Goal: Information Seeking & Learning: Understand process/instructions

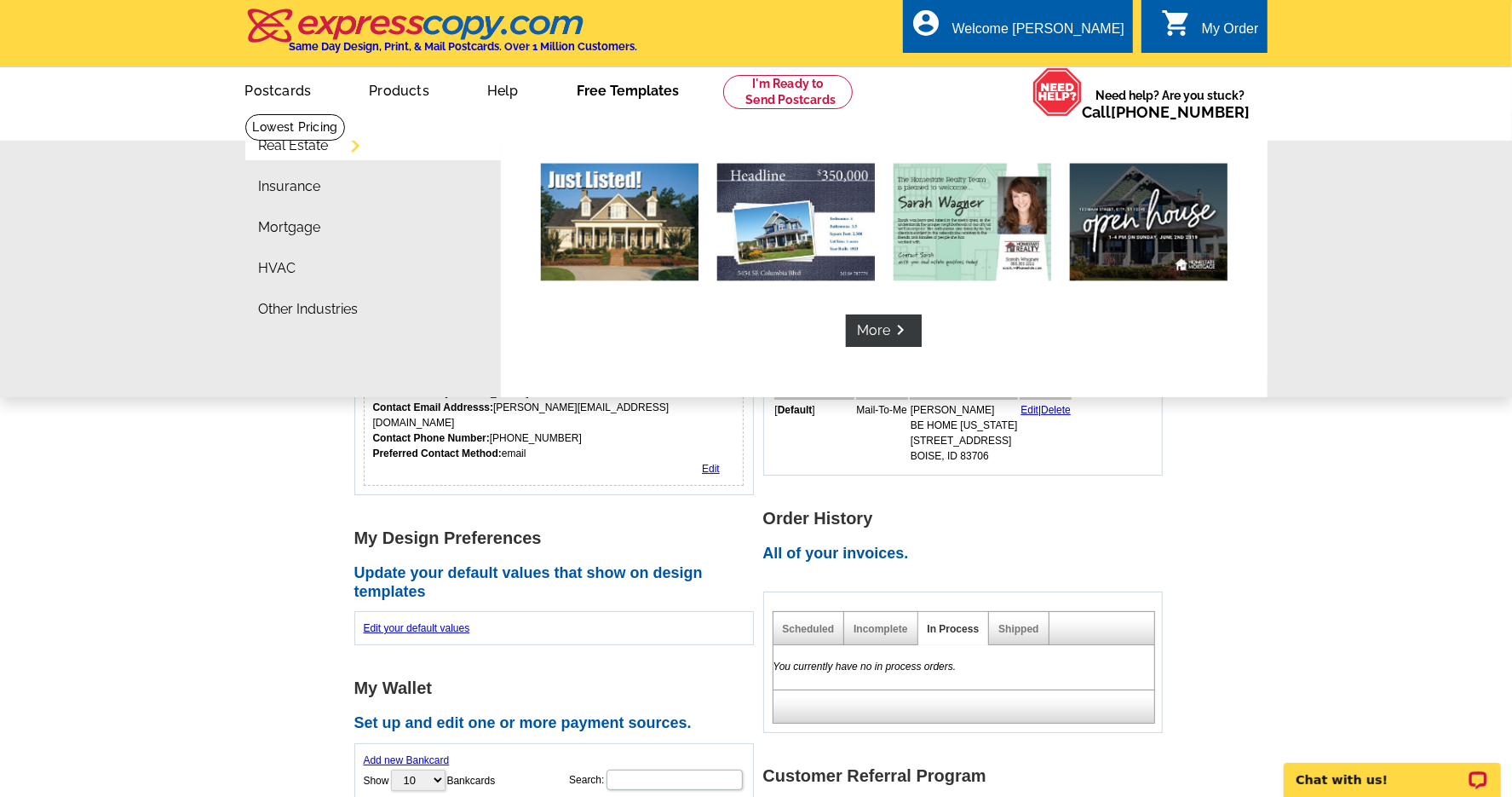
click at [594, 92] on link "Free Templates" at bounding box center [627, 89] width 157 height 40
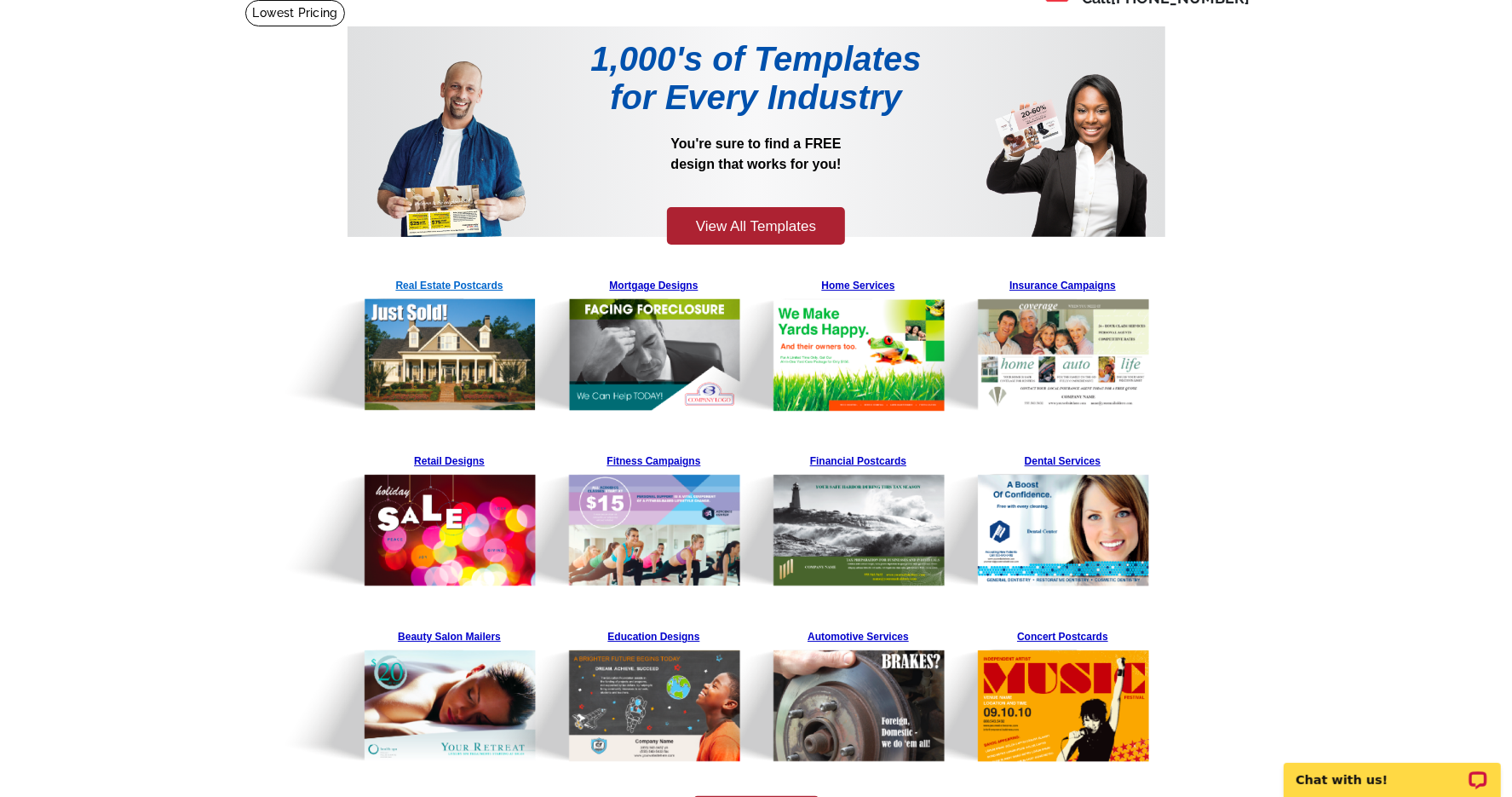
scroll to position [112, 0]
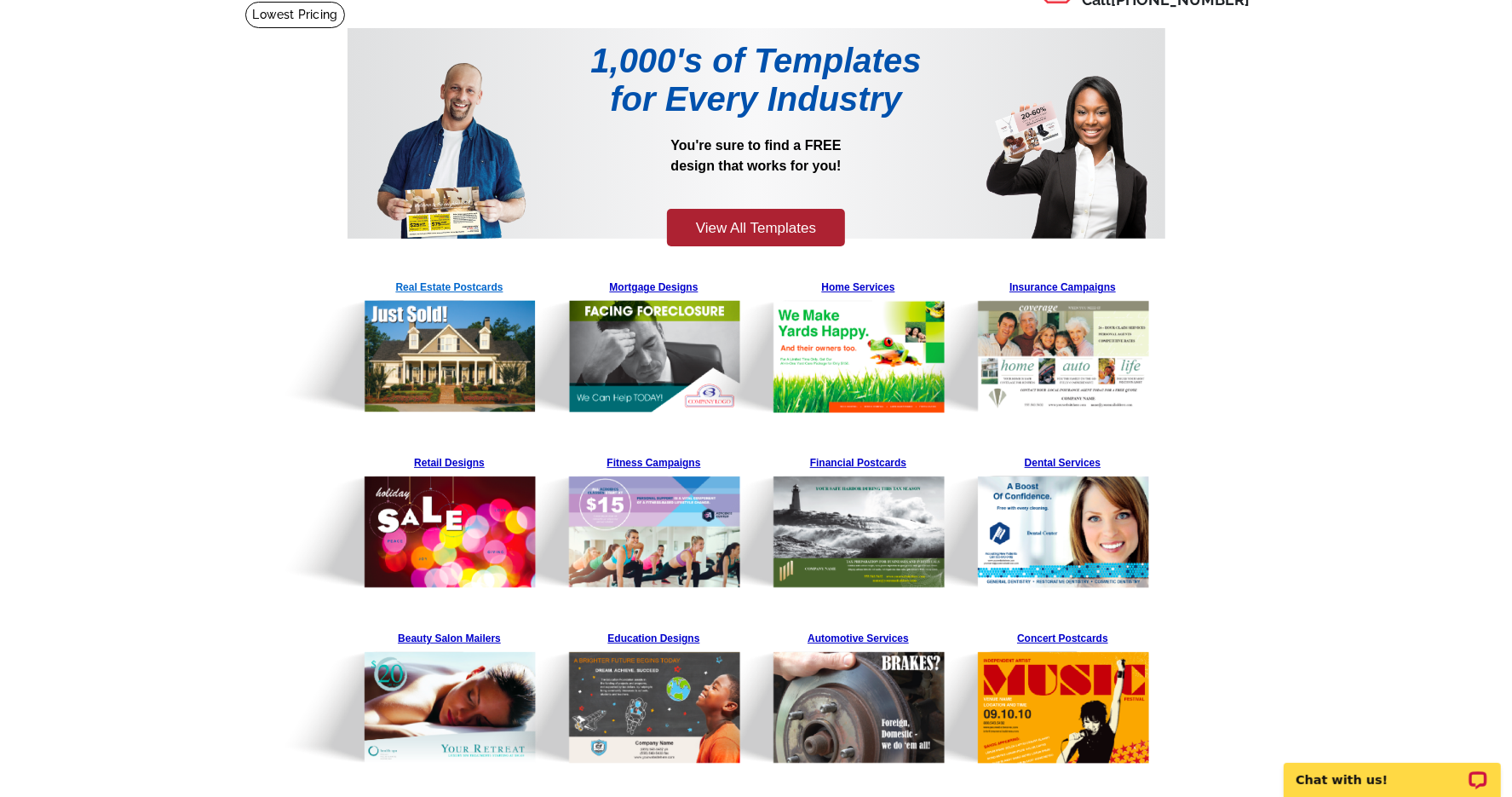
click at [404, 343] on img at bounding box center [408, 344] width 260 height 140
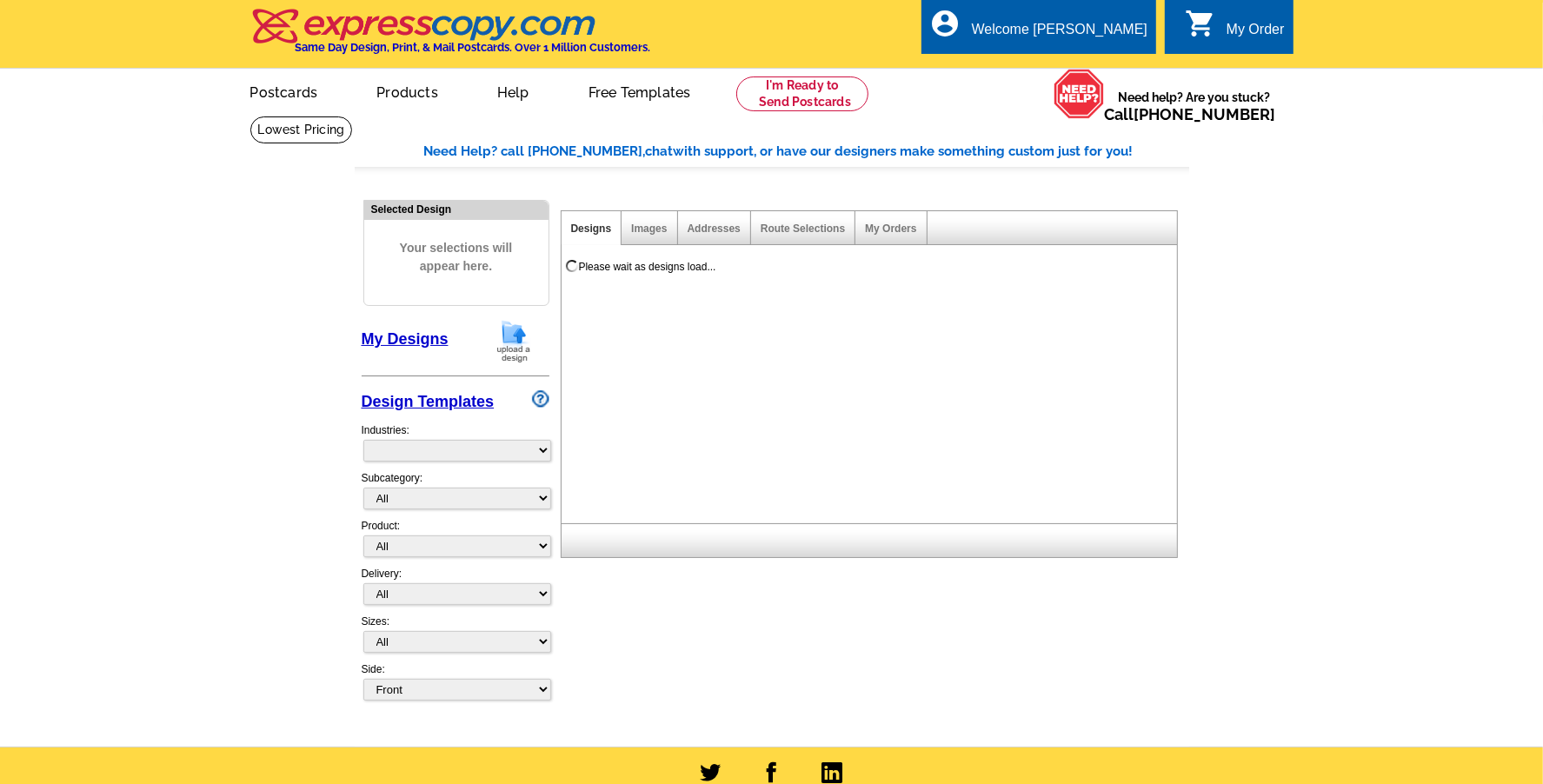
select select "785"
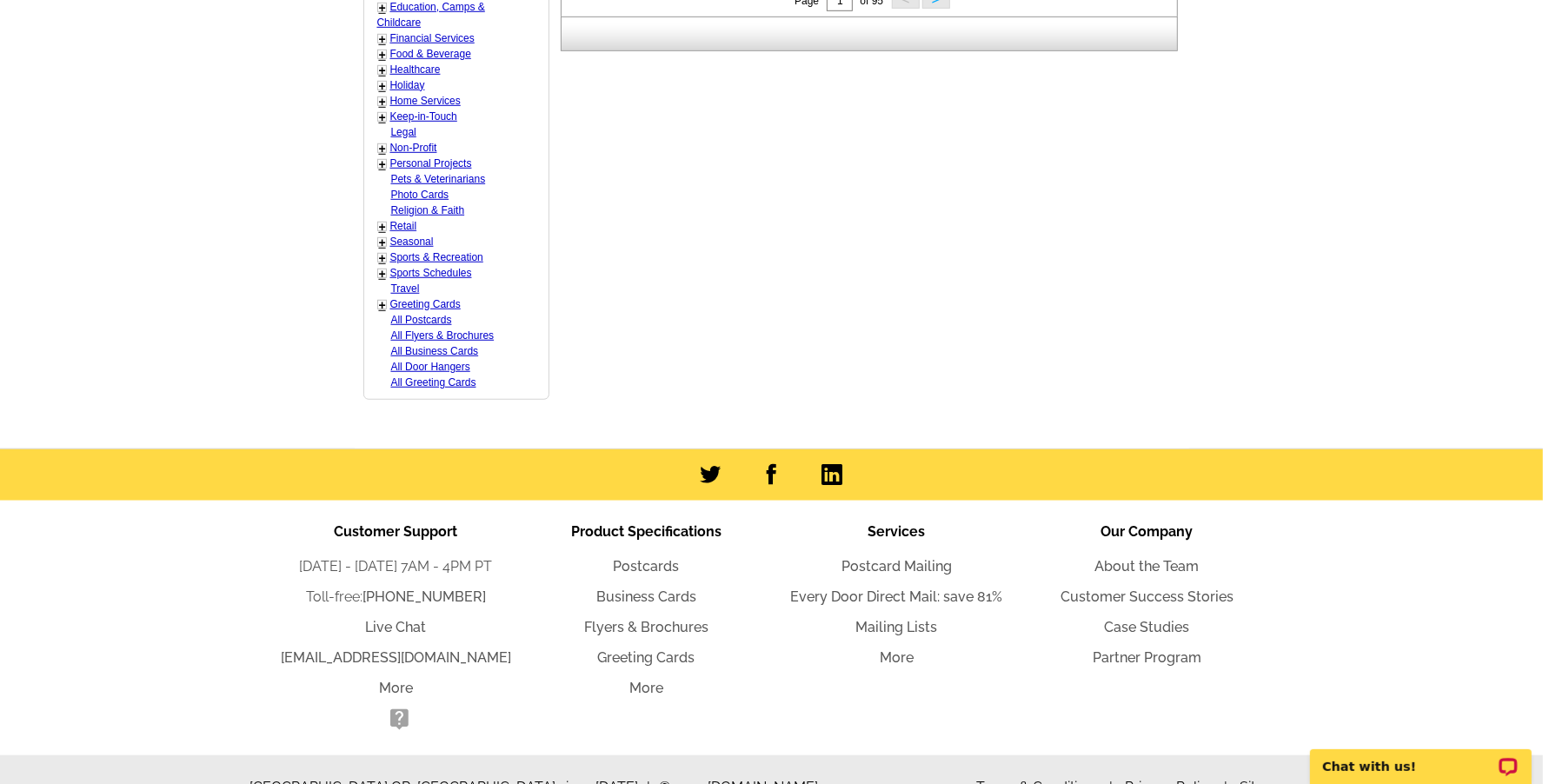
scroll to position [958, 0]
click at [681, 620] on link "Flyers & Brochures" at bounding box center [647, 628] width 125 height 17
click at [624, 558] on link "Postcards" at bounding box center [647, 566] width 66 height 17
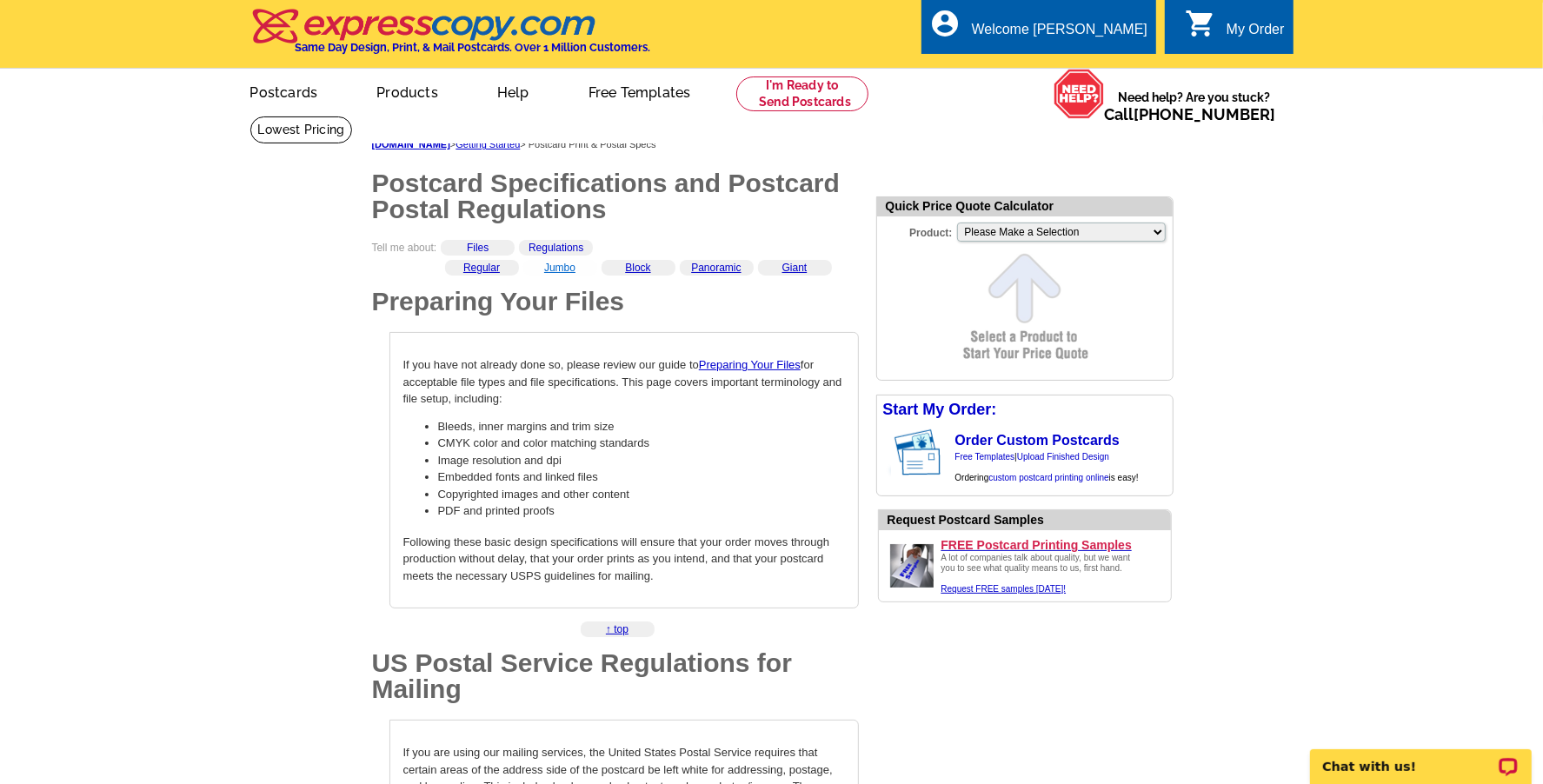
click at [553, 268] on link "Jumbo" at bounding box center [559, 268] width 31 height 12
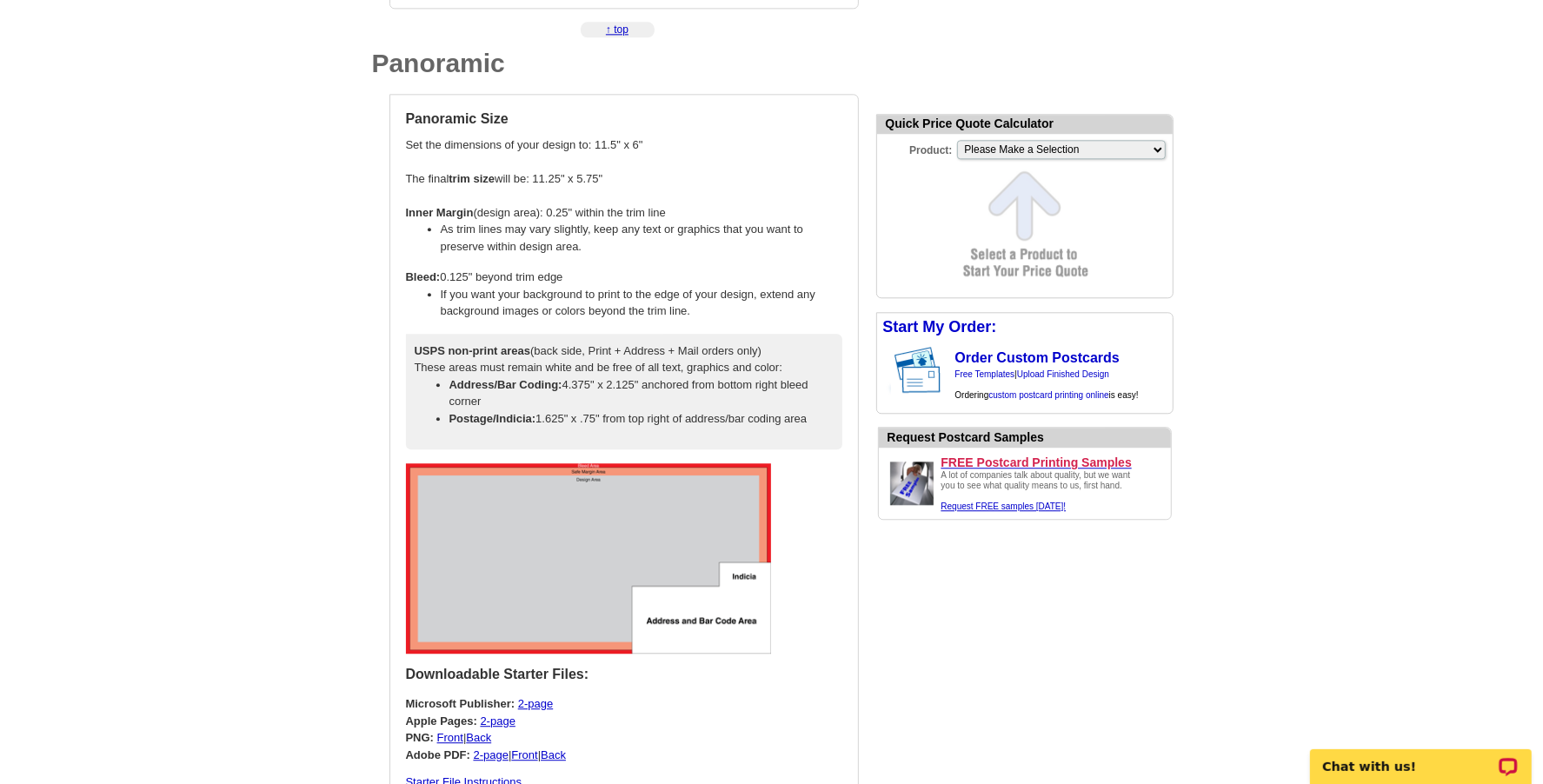
scroll to position [3351, 0]
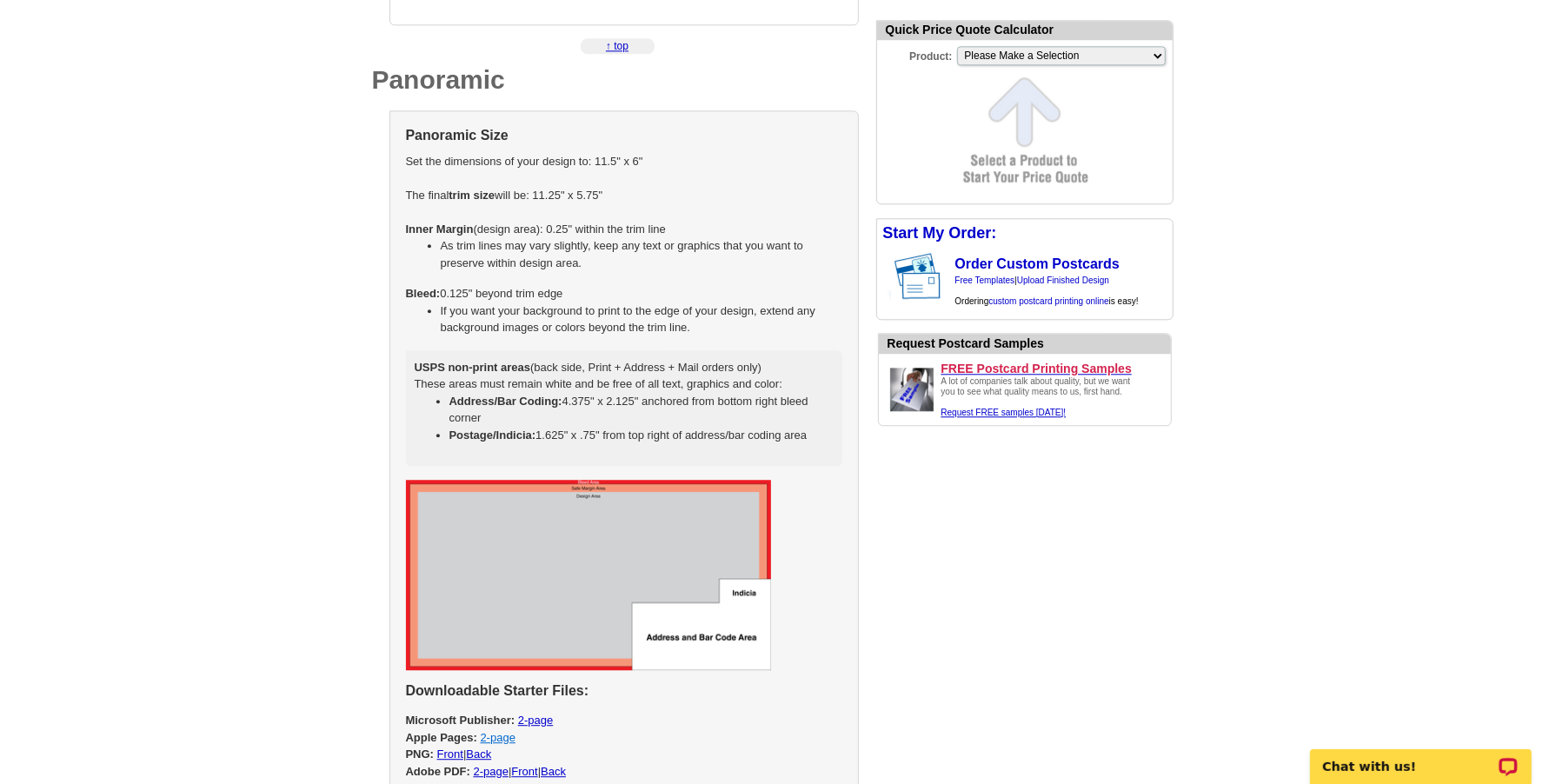
click at [490, 731] on link "2-page" at bounding box center [497, 737] width 35 height 13
select select "3"
